Goal: Information Seeking & Learning: Learn about a topic

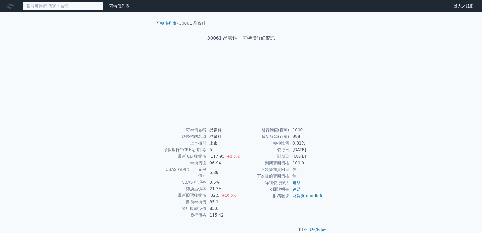
click at [44, 5] on input at bounding box center [62, 6] width 81 height 9
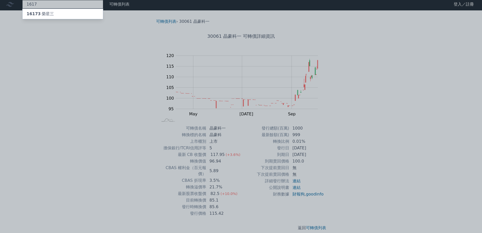
type input "1617"
click at [53, 13] on div "16173 榮星三" at bounding box center [63, 14] width 81 height 10
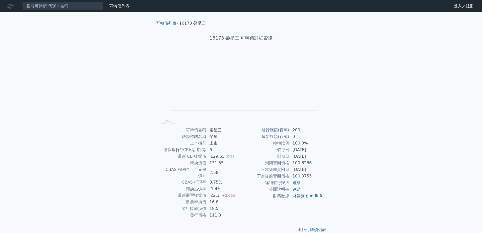
click at [0, 115] on div "可轉債列表 財務數據 可轉債列表 財務數據 登入／註冊 登入／註冊 可轉債列表 › 16173 榮星三 16173 榮星三 可轉債詳細資訊 Zoom Out …" at bounding box center [241, 120] width 482 height 241
click at [46, 6] on input at bounding box center [62, 6] width 81 height 9
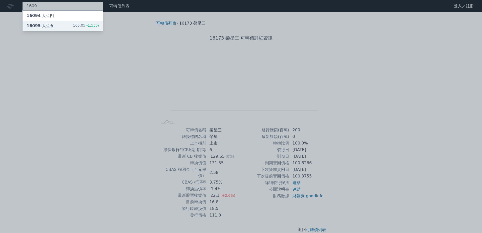
type input "1609"
click at [43, 23] on div "16095 大亞五" at bounding box center [40, 26] width 27 height 6
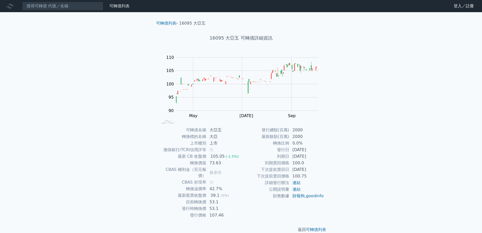
drag, startPoint x: 289, startPoint y: 151, endPoint x: 329, endPoint y: 153, distance: 39.8
click at [324, 153] on div "可轉債名稱 大亞五 轉換標的名稱 大亞 上市櫃別 上市 擔保銀行/TCRI信用評等 無 最新 CB 收盤價 105.05 (-1.5%) 轉換價值 73.63…" at bounding box center [241, 173] width 178 height 92
click at [329, 153] on div "可轉債名稱 大亞五 轉換標的名稱 大亞 上市櫃別 上市 擔保銀行/TCRI信用評等 無 最新 CB 收盤價 105.05 (-1.5%) 轉換價值 73.63…" at bounding box center [241, 173] width 178 height 92
drag, startPoint x: 293, startPoint y: 149, endPoint x: 332, endPoint y: 147, distance: 39.0
click at [327, 148] on div "可轉債名稱 大亞五 轉換標的名稱 大亞 上市櫃別 上市 擔保銀行/TCRI信用評等 無 最新 CB 收盤價 105.05 (-1.5%) 轉換價值 73.63…" at bounding box center [241, 173] width 178 height 92
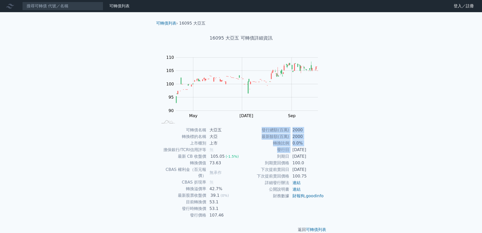
click at [333, 147] on div "可轉債列表 › 16095 大亞五 16095 大亞五 可轉債詳細資訊 Zoom Out 100 80 85 90 95 100 105 110 115 L …" at bounding box center [241, 126] width 194 height 228
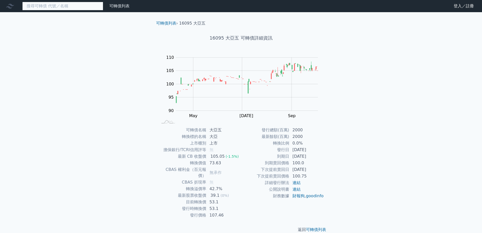
click at [69, 5] on input at bounding box center [62, 6] width 81 height 9
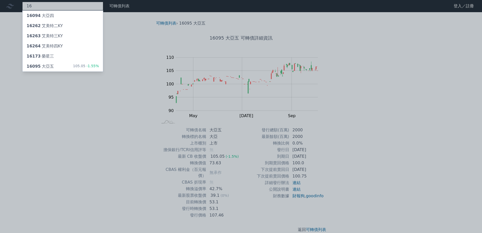
type input "1"
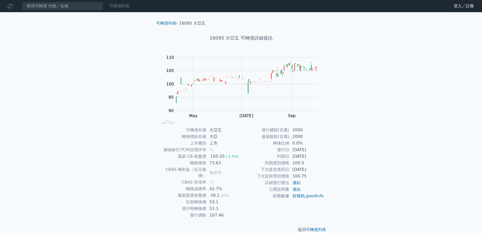
click at [124, 8] on link "可轉債列表" at bounding box center [119, 6] width 20 height 5
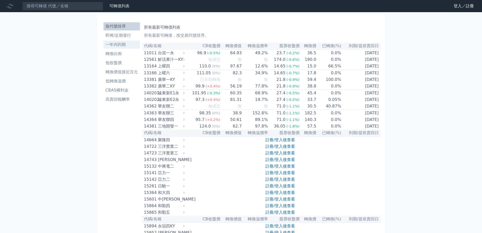
click at [128, 45] on li "一年內到期" at bounding box center [122, 45] width 36 height 6
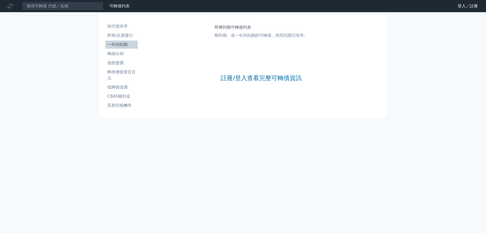
click at [285, 82] on div "註冊/登入查看完整可轉債資訊" at bounding box center [261, 78] width 81 height 67
click at [286, 77] on link "註冊/登入查看完整可轉債資訊" at bounding box center [261, 78] width 81 height 8
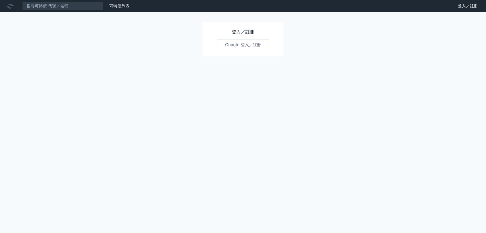
click at [244, 41] on link "Google 登入／註冊" at bounding box center [243, 44] width 53 height 11
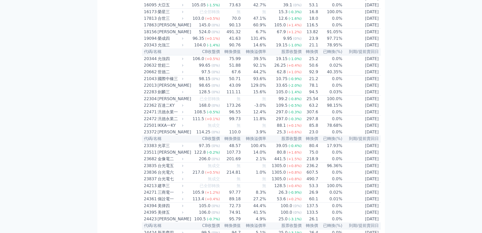
scroll to position [279, 0]
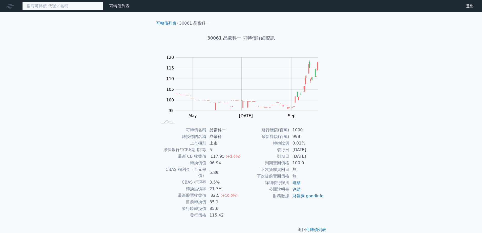
click at [44, 9] on input at bounding box center [62, 6] width 81 height 9
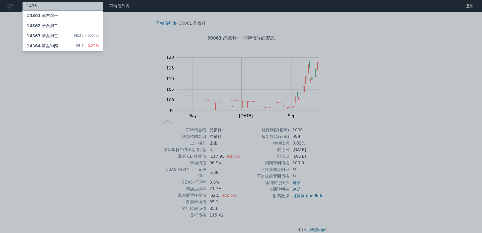
type input "1436"
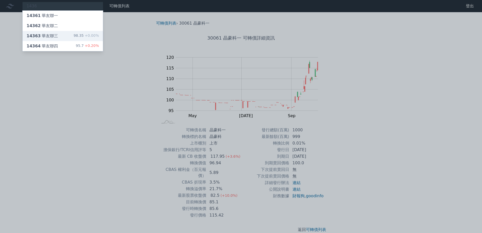
click at [41, 35] on div "14363 華友聯三" at bounding box center [42, 36] width 31 height 6
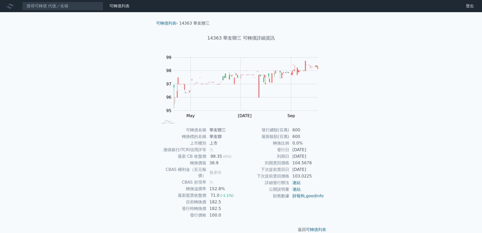
drag, startPoint x: 293, startPoint y: 150, endPoint x: 328, endPoint y: 152, distance: 34.2
click at [325, 152] on div "可轉債名稱 華友聯三 轉換標的名稱 華友聯 上市櫃別 上市 擔保銀行/TCRI信用評等 無 最新 CB 收盤價 98.35 (0%) 轉換價值 38.9 CB…" at bounding box center [241, 173] width 178 height 92
click at [60, 6] on input at bounding box center [62, 6] width 81 height 9
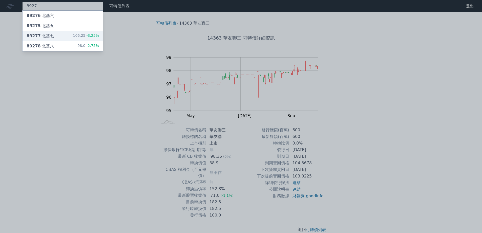
type input "8927"
click at [54, 33] on div "89277 北基七 106.25 -3.25%" at bounding box center [63, 36] width 81 height 10
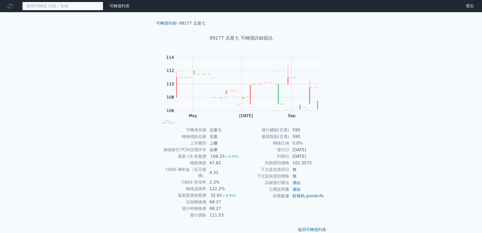
click at [83, 6] on input at bounding box center [62, 6] width 81 height 9
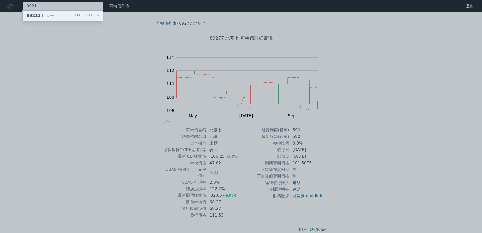
type input "9921"
click at [76, 13] on div "99.65 +0.00%" at bounding box center [86, 16] width 25 height 6
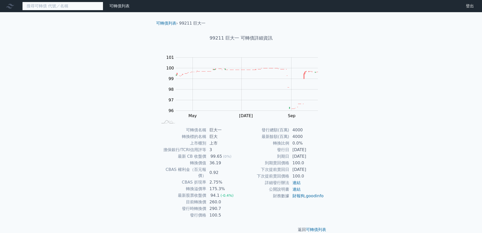
click at [34, 5] on input at bounding box center [62, 6] width 81 height 9
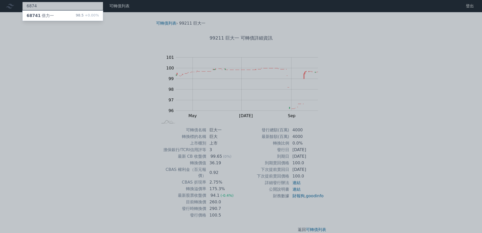
type input "6874"
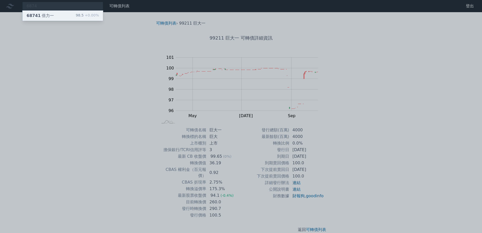
click at [38, 13] on span "68741" at bounding box center [34, 15] width 14 height 5
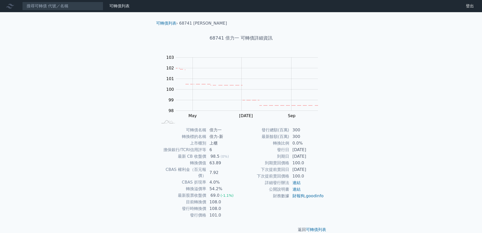
drag, startPoint x: 295, startPoint y: 152, endPoint x: 325, endPoint y: 152, distance: 29.4
click at [319, 152] on td "[DATE]" at bounding box center [307, 149] width 35 height 7
click at [50, 4] on input at bounding box center [62, 6] width 81 height 9
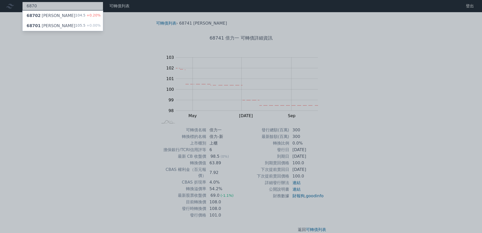
type input "6870"
click at [48, 15] on div "68702 騰雲二" at bounding box center [51, 16] width 49 height 6
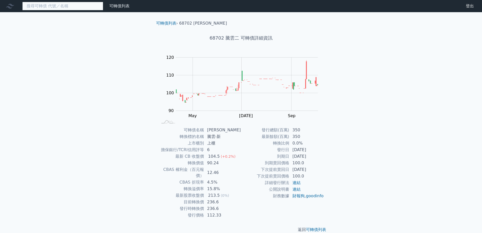
click at [69, 6] on input at bounding box center [62, 6] width 81 height 9
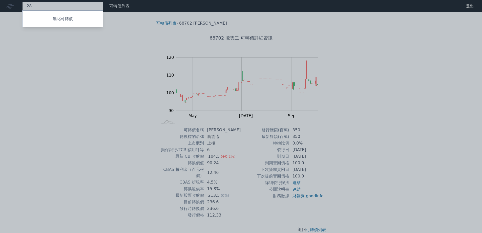
type input "2"
type input "6870"
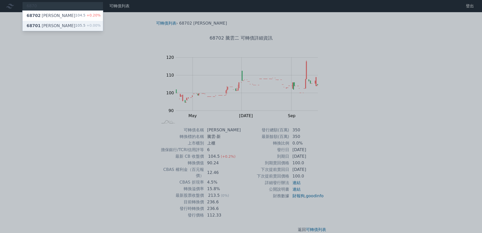
click at [56, 25] on div "68701 騰雲一 105.5 +0.00%" at bounding box center [63, 26] width 81 height 10
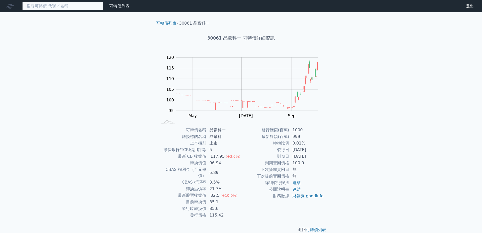
click at [57, 4] on input at bounding box center [62, 6] width 81 height 9
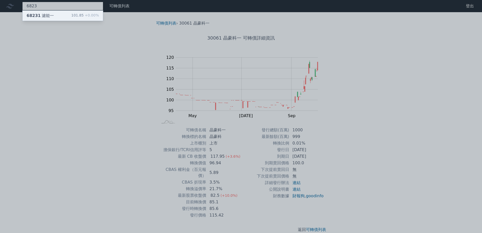
type input "6823"
click at [58, 13] on div "68231 濾能一 101.85 +0.00%" at bounding box center [63, 16] width 81 height 10
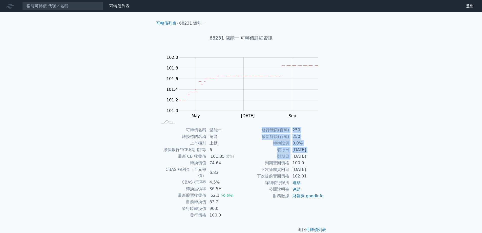
drag, startPoint x: 293, startPoint y: 156, endPoint x: 330, endPoint y: 158, distance: 36.5
click at [329, 158] on div "可轉債名稱 濾能一 轉換標的名稱 濾能 上市櫃別 上櫃 擔保銀行/TCRI信用評等 6 最新 CB 收盤價 101.85 (0%) 轉換價值 74.64 CB…" at bounding box center [241, 173] width 178 height 92
click at [331, 158] on div "可轉債列表 › 68231 濾能一 68231 濾能一 可轉債詳細資訊 Zoom Out 101.4 100.4 100.6 100.8 101.0 101.…" at bounding box center [241, 126] width 194 height 228
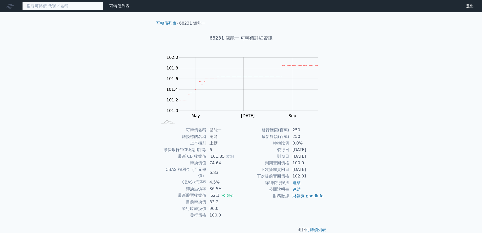
click at [64, 5] on input at bounding box center [62, 6] width 81 height 9
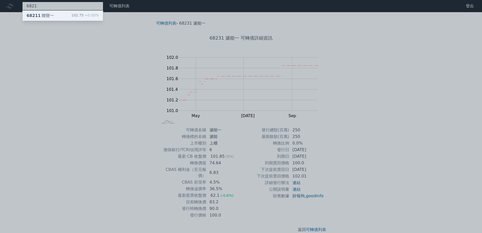
type input "6821"
click at [58, 12] on div "68211 聯寶一 102.75 +0.00%" at bounding box center [63, 16] width 81 height 10
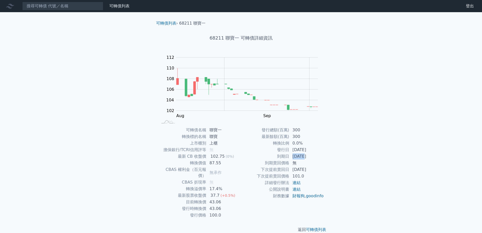
drag, startPoint x: 294, startPoint y: 156, endPoint x: 333, endPoint y: 158, distance: 39.0
click at [322, 157] on td "[DATE]" at bounding box center [307, 156] width 35 height 7
click at [333, 158] on div "可轉債列表 › 68211 聯寶一 68211 聯寶一 可轉債詳細資訊 Zoom Out 104 98 100 102 104 106 108 110 112…" at bounding box center [241, 126] width 194 height 228
click at [54, 8] on input at bounding box center [62, 6] width 81 height 9
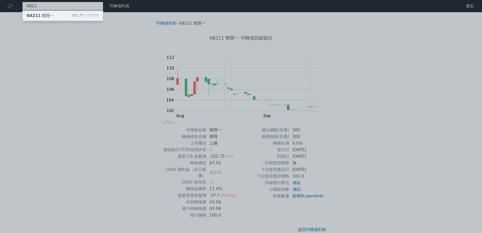
type input "6821"
click at [53, 17] on div "68211 聯寶一 102.75 +0.00%" at bounding box center [63, 16] width 81 height 10
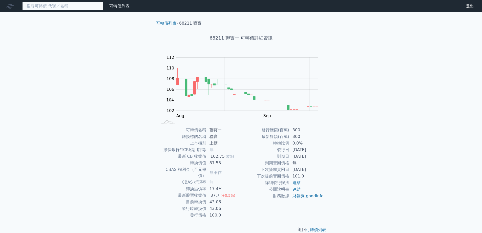
click at [72, 5] on input at bounding box center [62, 6] width 81 height 9
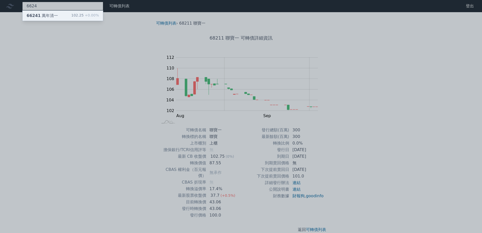
type input "6624"
click at [74, 16] on div "102.25 +0.00%" at bounding box center [85, 16] width 28 height 6
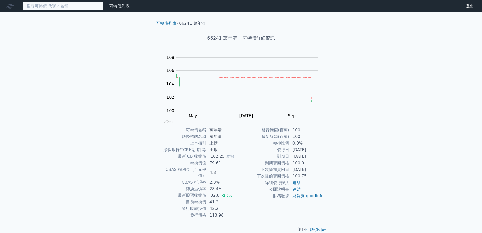
click at [26, 7] on input at bounding box center [62, 6] width 81 height 9
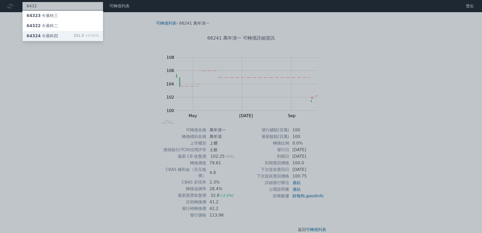
type input "6432"
click at [38, 33] on div "64324 今展科四 101.3 +0.00%" at bounding box center [63, 36] width 81 height 10
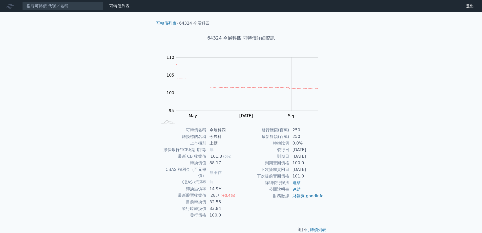
drag, startPoint x: 293, startPoint y: 150, endPoint x: 329, endPoint y: 154, distance: 35.9
click at [328, 154] on div "可轉債名稱 今展科四 轉換標的名稱 今展科 上市櫃別 上櫃 擔保銀行/TCRI信用評等 無 最新 CB 收盤價 101.3 (0%) 轉換價值 88.17 C…" at bounding box center [241, 173] width 178 height 92
click at [329, 154] on div "可轉債名稱 今展科四 轉換標的名稱 今展科 上市櫃別 上櫃 擔保銀行/TCRI信用評等 無 最新 CB 收盤價 101.3 (0%) 轉換價值 88.17 C…" at bounding box center [241, 173] width 178 height 92
click at [36, 4] on input at bounding box center [62, 6] width 81 height 9
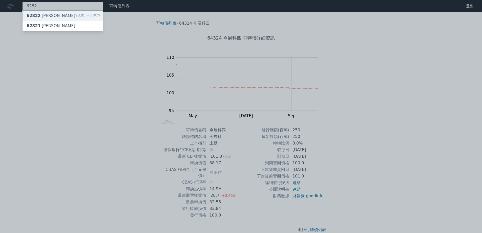
type input "6282"
click at [39, 14] on div "62822 康舒二" at bounding box center [51, 16] width 49 height 6
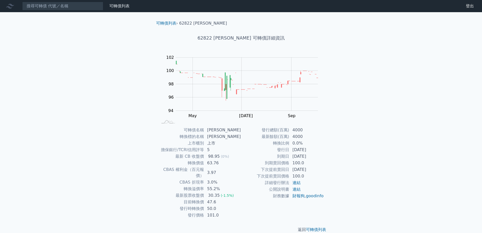
drag, startPoint x: 292, startPoint y: 155, endPoint x: 330, endPoint y: 156, distance: 37.7
click at [322, 156] on td "[DATE]" at bounding box center [307, 156] width 35 height 7
click at [330, 156] on div "可轉債名稱 康舒二 轉換標的名稱 康舒 上市櫃別 上市 擔保銀行/TCRI信用評等 5 最新 CB 收盤價 98.95 (0%) 轉換價值 63.76 CBA…" at bounding box center [241, 173] width 178 height 92
click at [41, 7] on input at bounding box center [62, 6] width 81 height 9
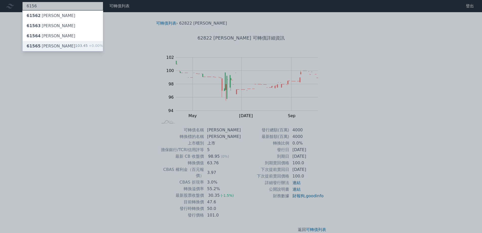
type input "6156"
click at [56, 45] on div "61565 松上五 103.45 +0.00%" at bounding box center [63, 46] width 81 height 10
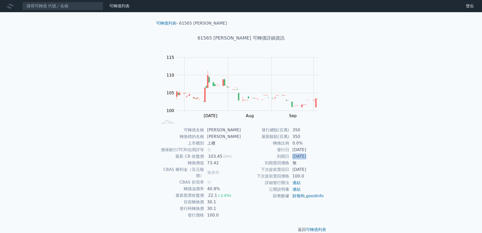
drag, startPoint x: 294, startPoint y: 154, endPoint x: 324, endPoint y: 156, distance: 30.2
click at [324, 156] on td "[DATE]" at bounding box center [307, 156] width 35 height 7
click at [328, 156] on div "可轉債名稱 松上五 轉換標的名稱 松上 上市櫃別 上櫃 擔保銀行/TCRI信用評等 無 最新 CB 收盤價 103.45 (0%) 轉換價值 73.42 CB…" at bounding box center [241, 173] width 178 height 92
click at [55, 5] on input at bounding box center [62, 6] width 81 height 9
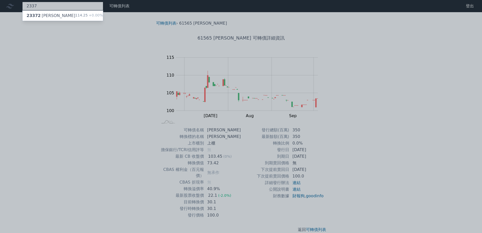
type input "2337"
click at [52, 14] on div "23372 旺宏二 114.25 +0.00%" at bounding box center [63, 16] width 81 height 10
